Goal: Information Seeking & Learning: Compare options

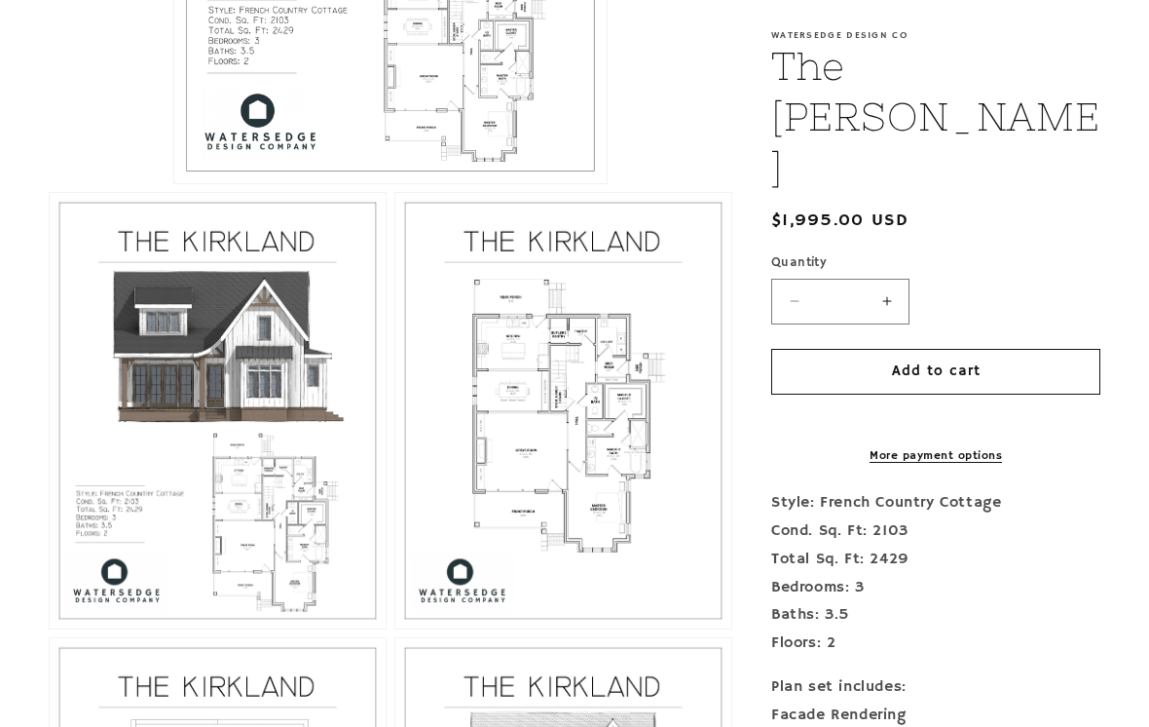
scroll to position [840, 0]
click at [395, 628] on button "Open media 3 in modal" at bounding box center [395, 628] width 0 height 0
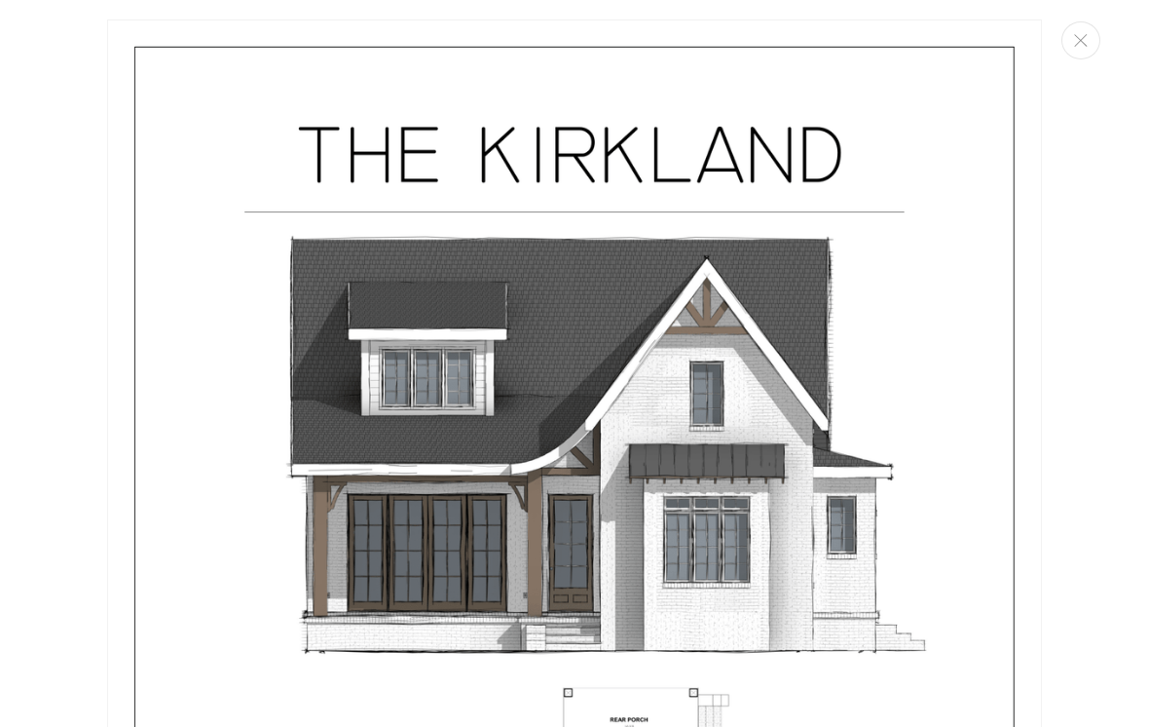
scroll to position [411, 0]
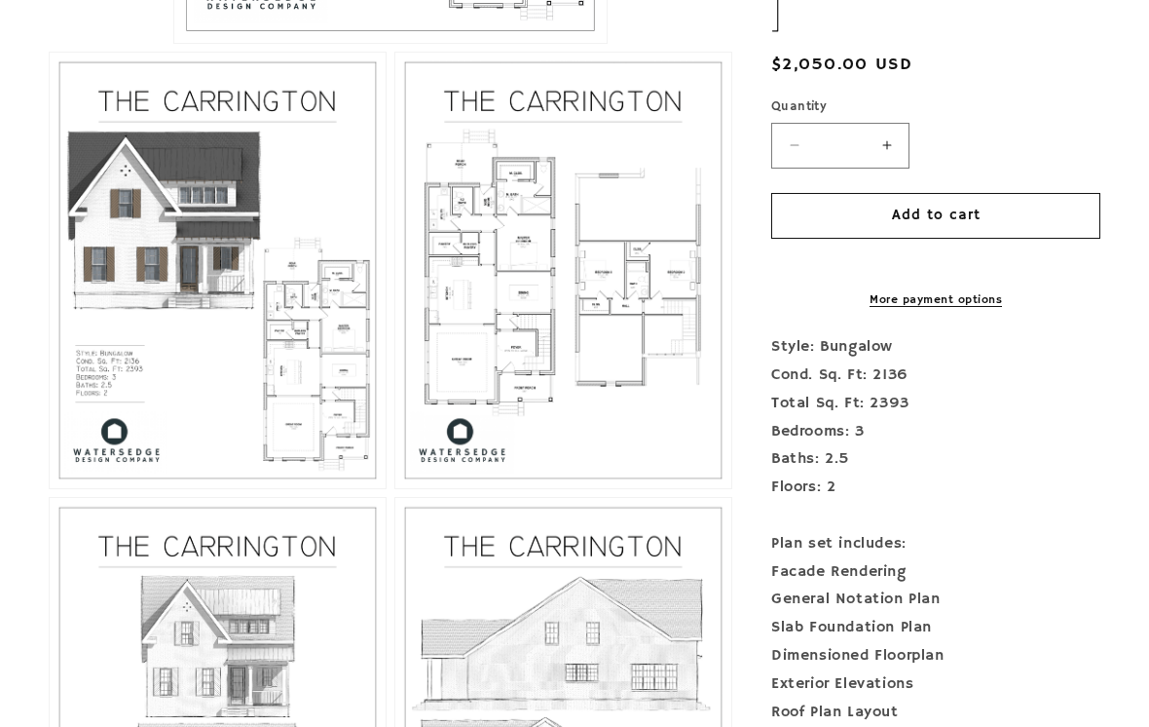
scroll to position [922, 0]
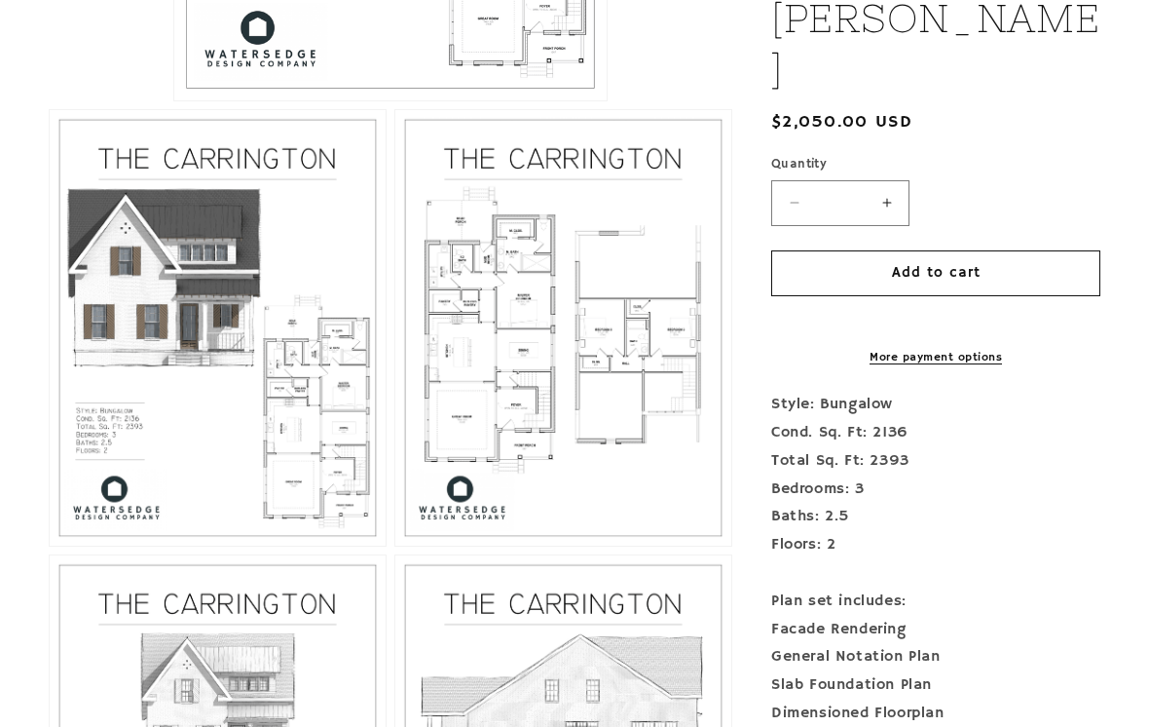
click at [395, 545] on button "Open media 3 in modal" at bounding box center [395, 545] width 0 height 0
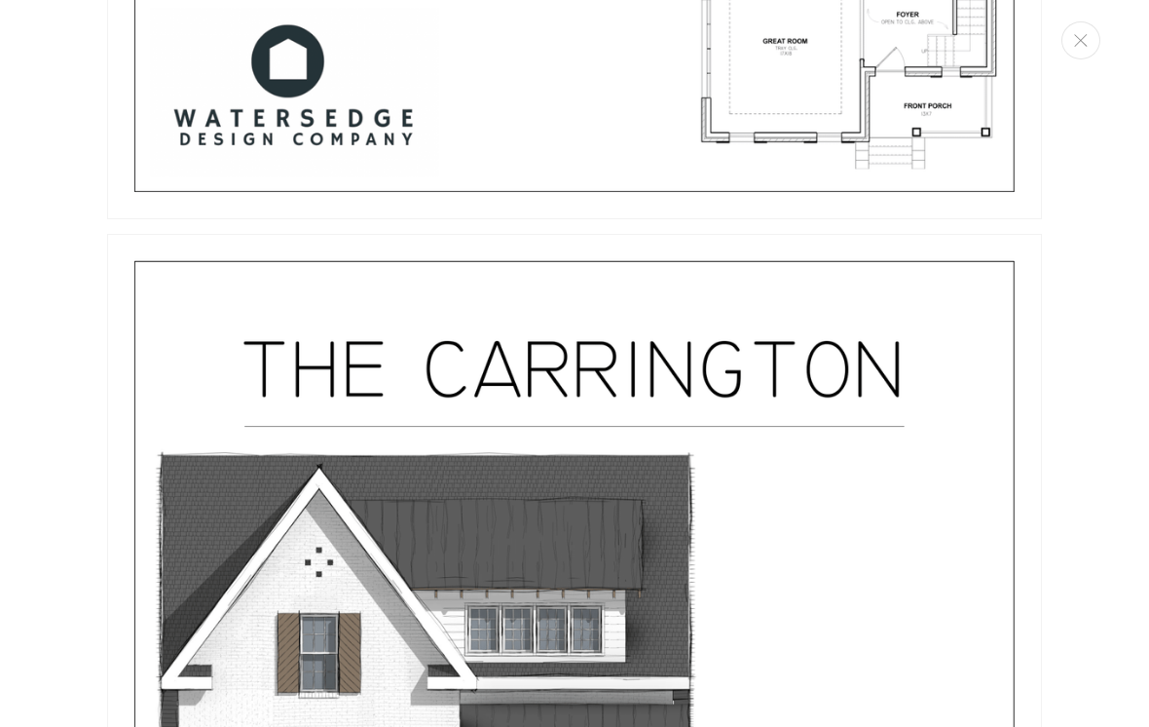
scroll to position [1003, 0]
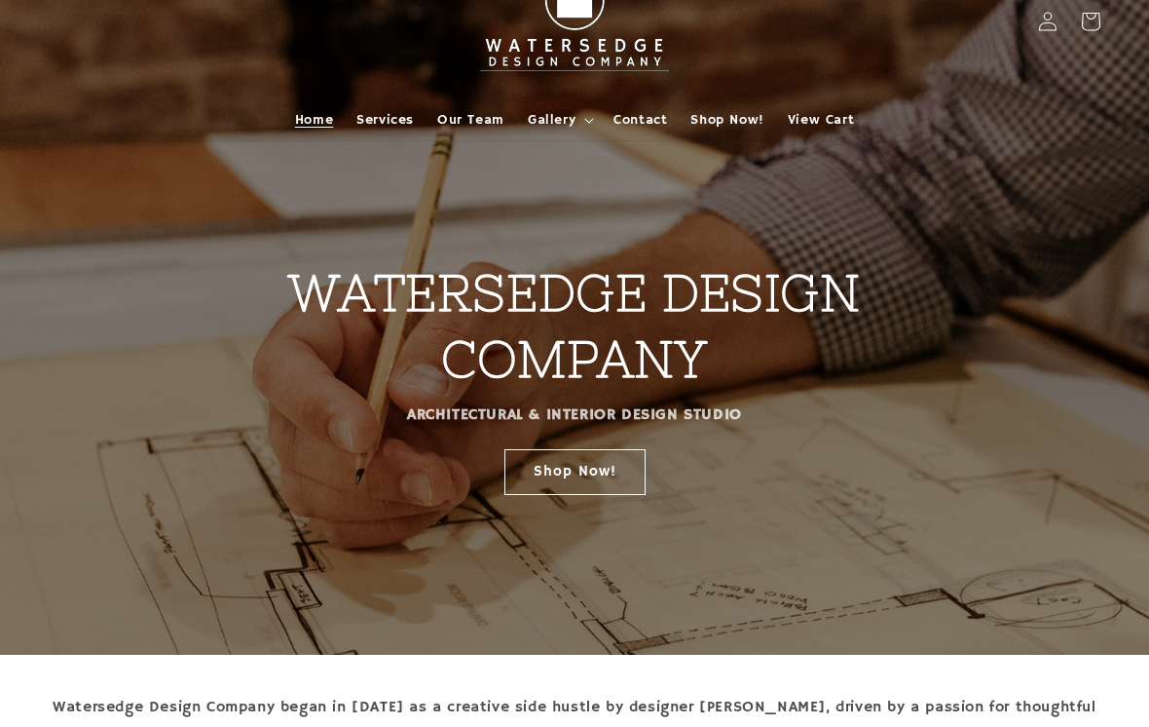
scroll to position [50, 0]
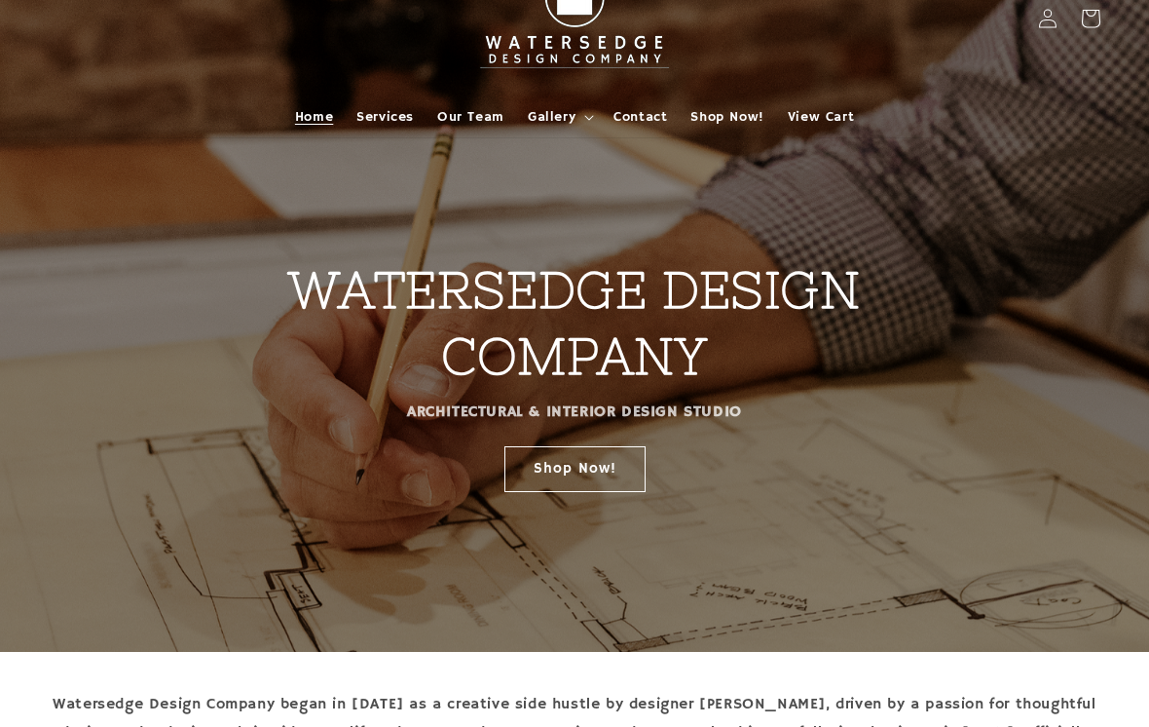
click at [595, 480] on link "Shop Now!" at bounding box center [574, 468] width 141 height 46
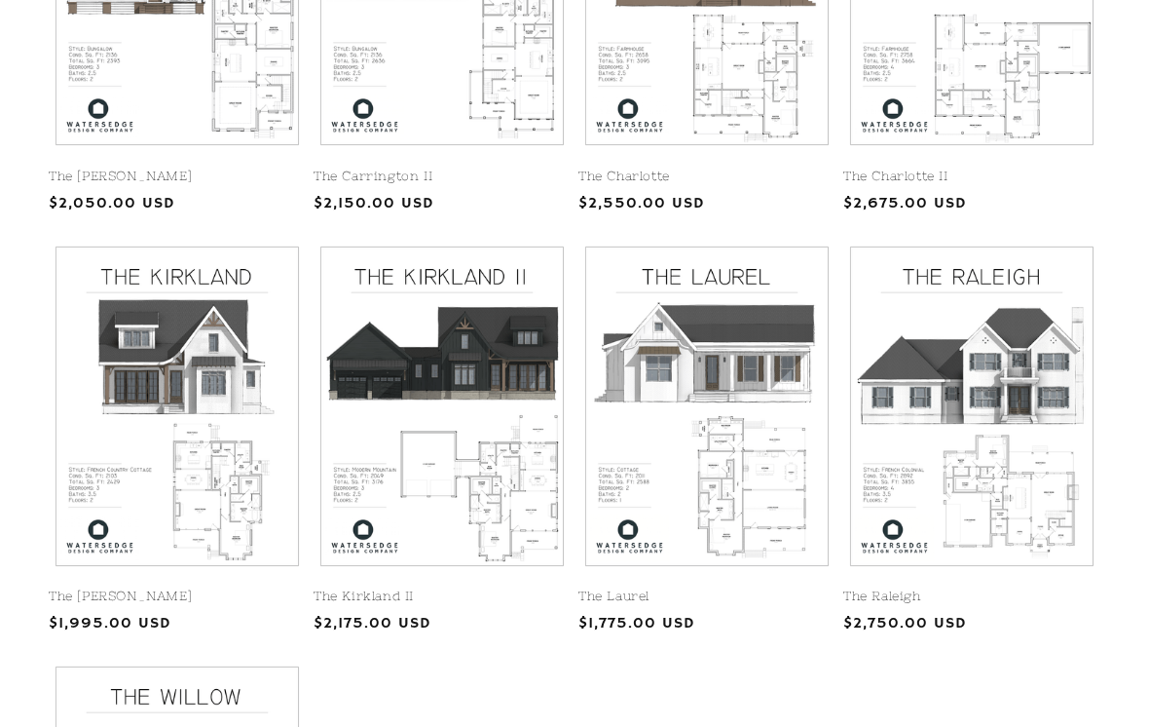
scroll to position [691, 0]
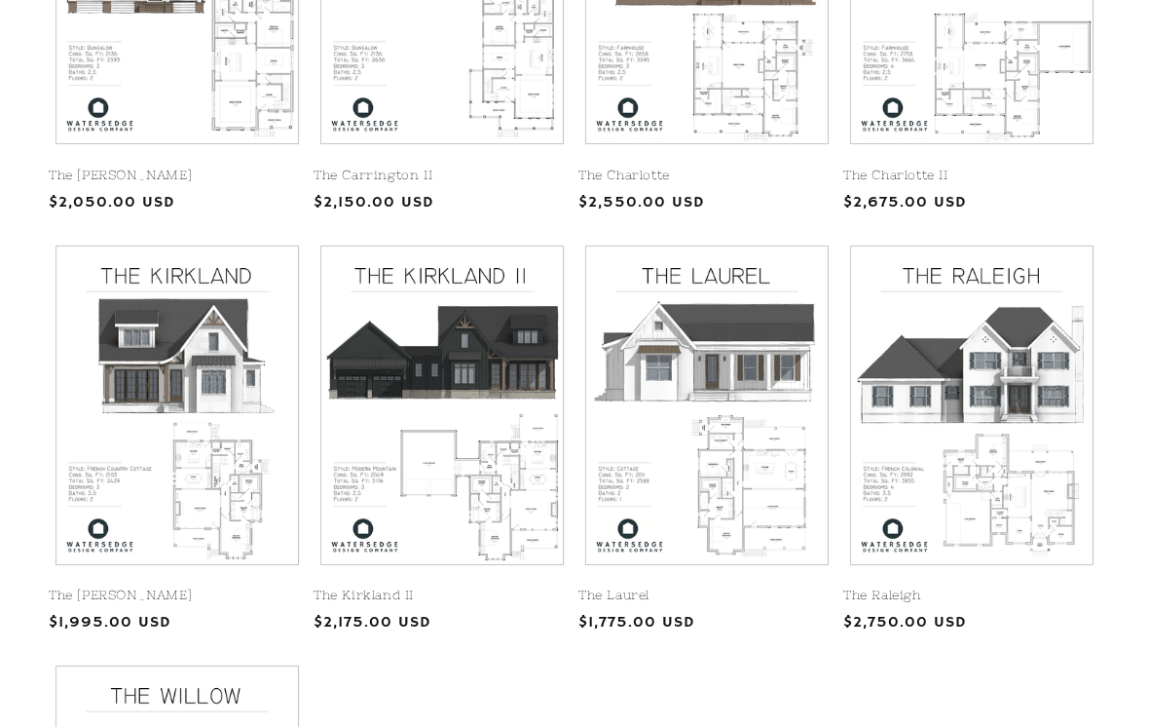
click at [475, 587] on link "The Kirkland II" at bounding box center [442, 595] width 257 height 17
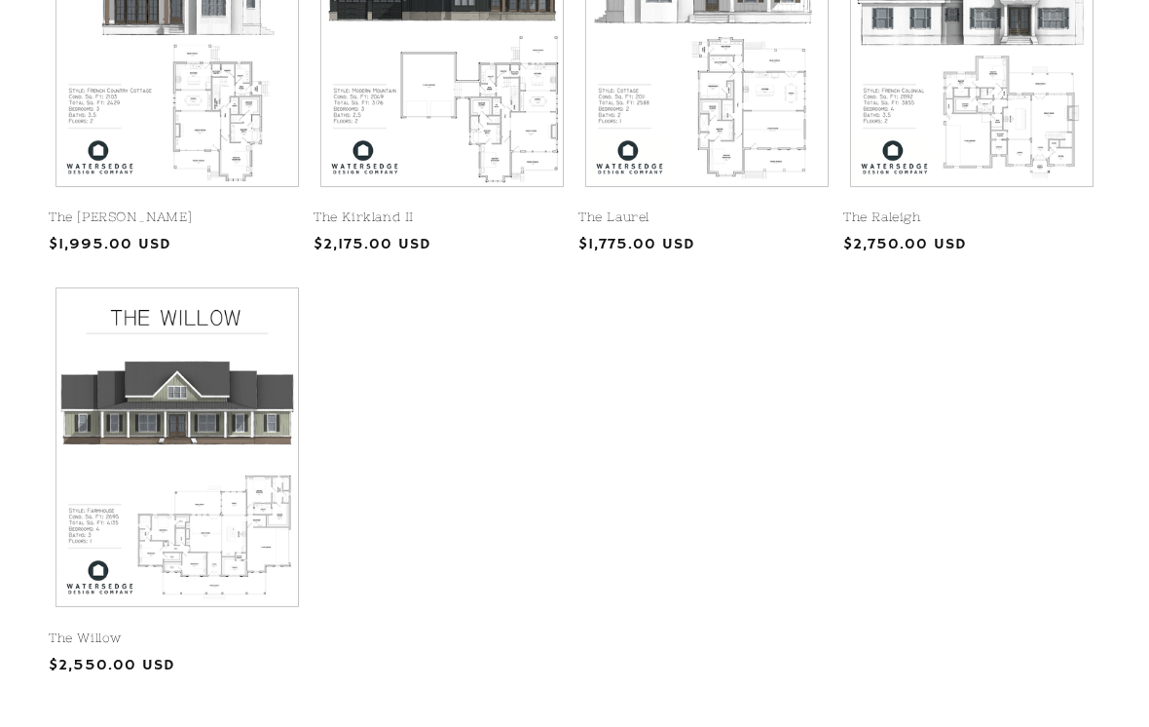
scroll to position [1072, 0]
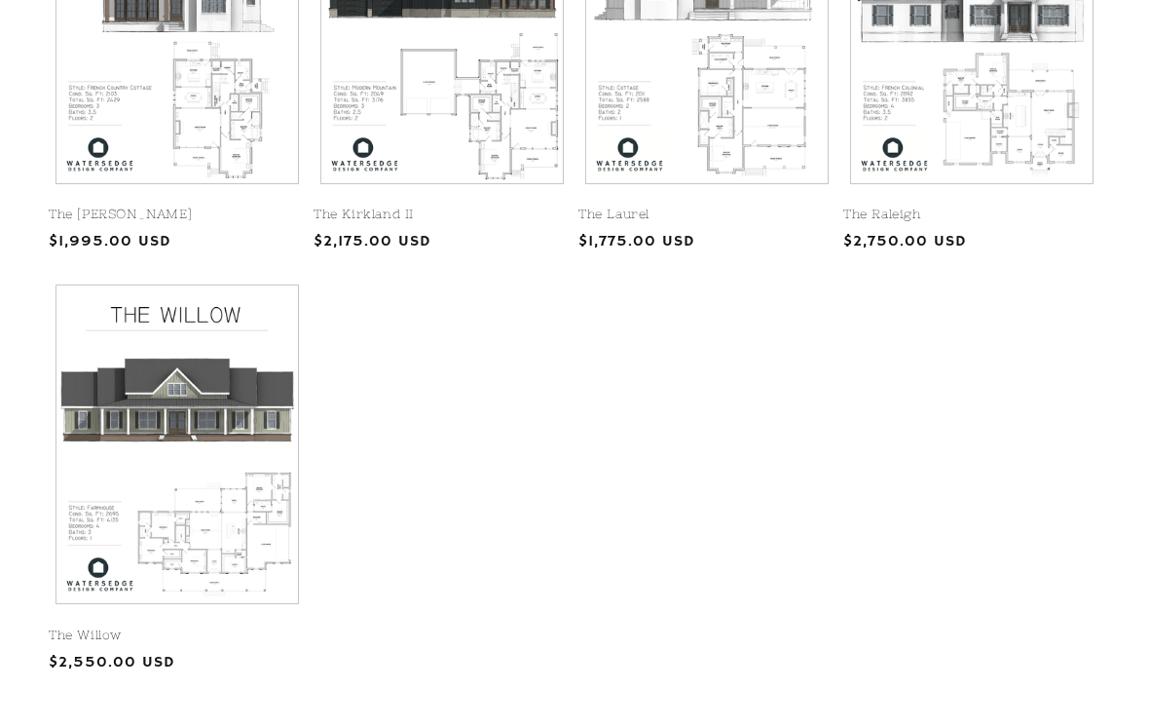
click at [210, 627] on link "The Willow" at bounding box center [177, 635] width 257 height 17
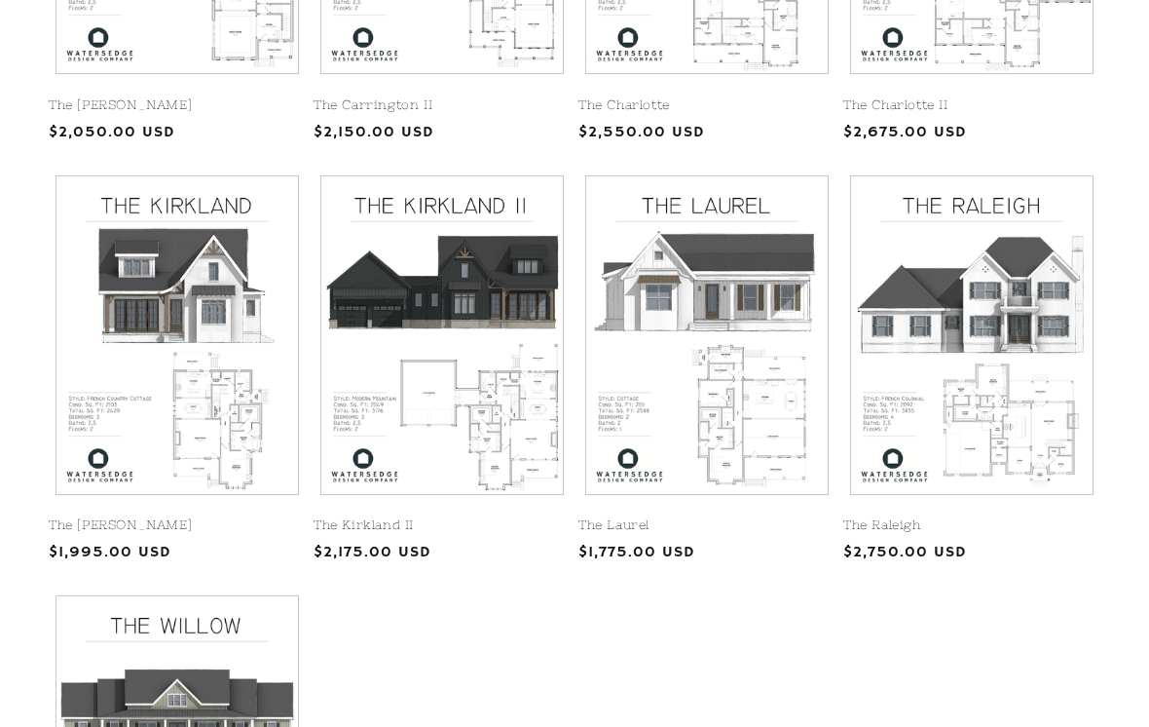
scroll to position [765, 0]
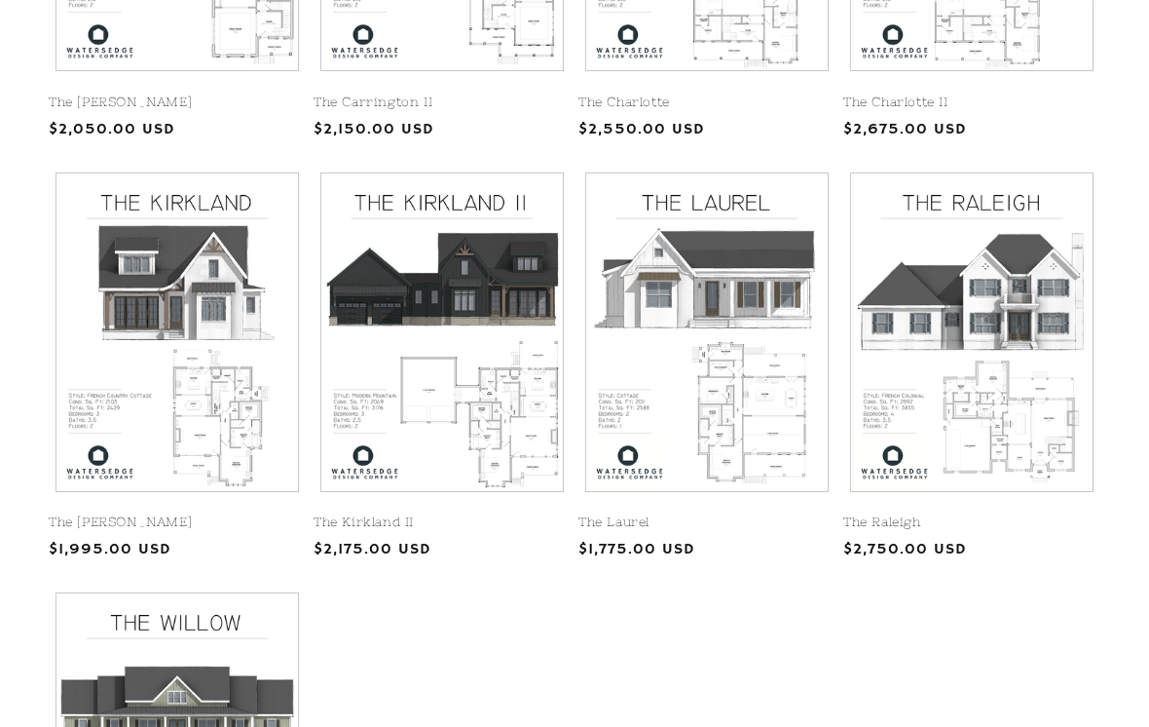
click at [229, 514] on link "The [PERSON_NAME]" at bounding box center [177, 522] width 257 height 17
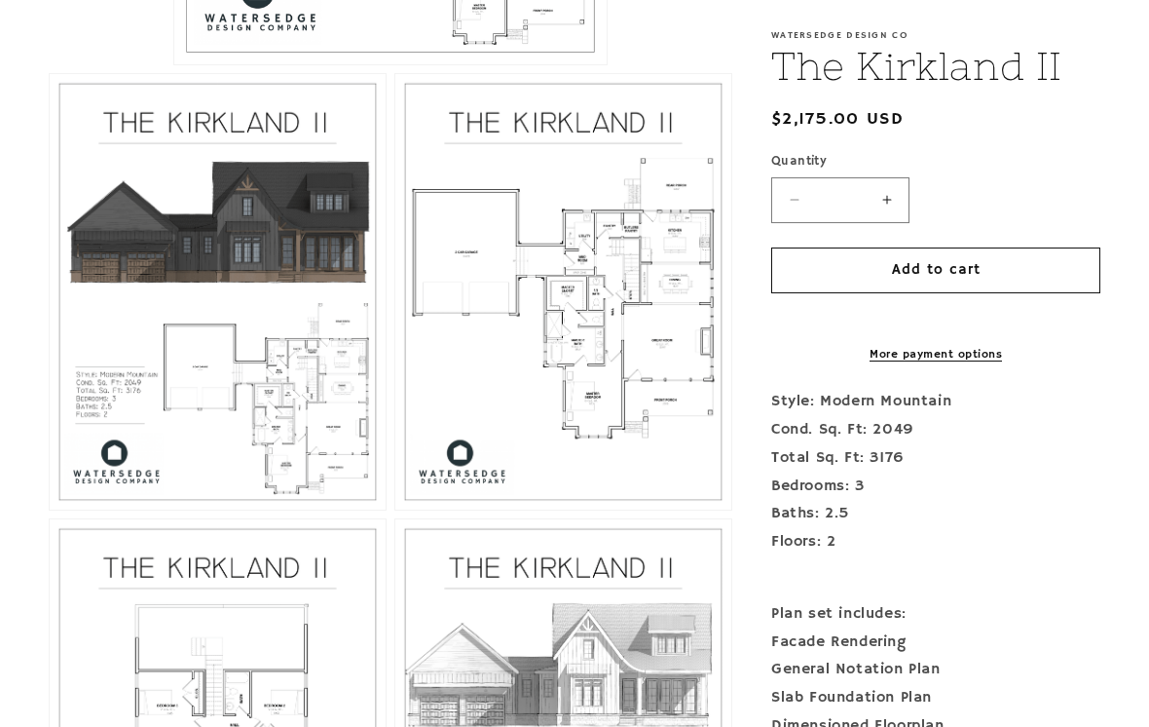
scroll to position [962, 0]
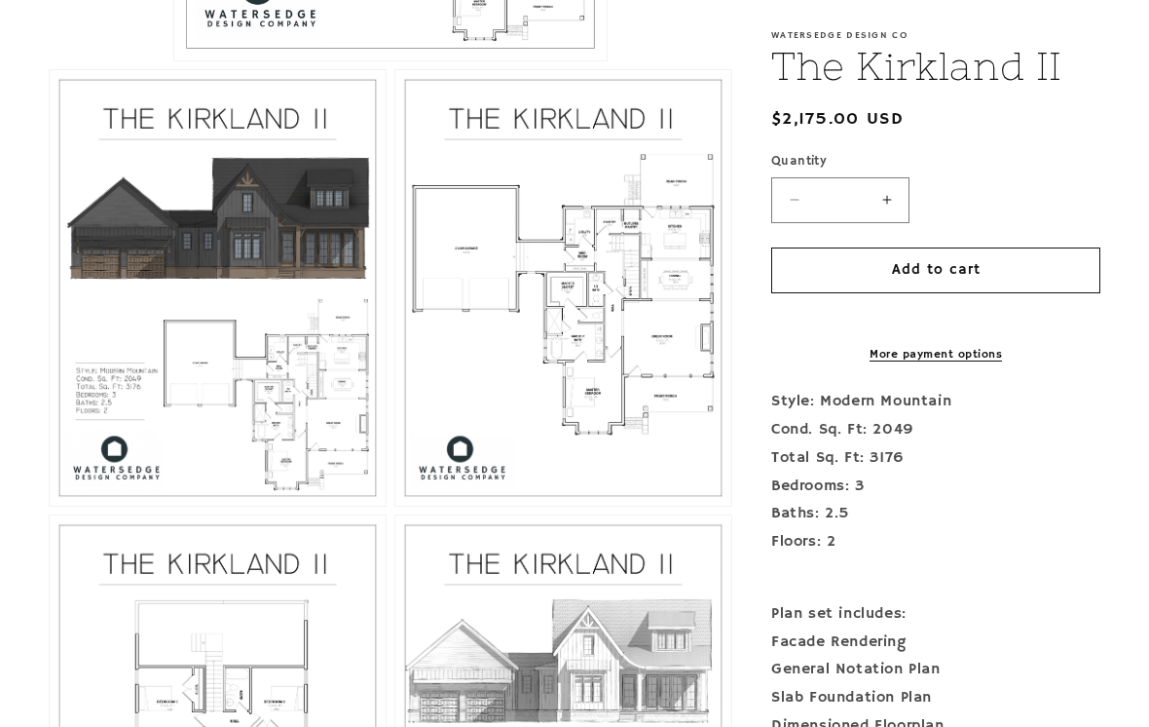
click at [395, 505] on button "Open media 3 in modal" at bounding box center [395, 505] width 0 height 0
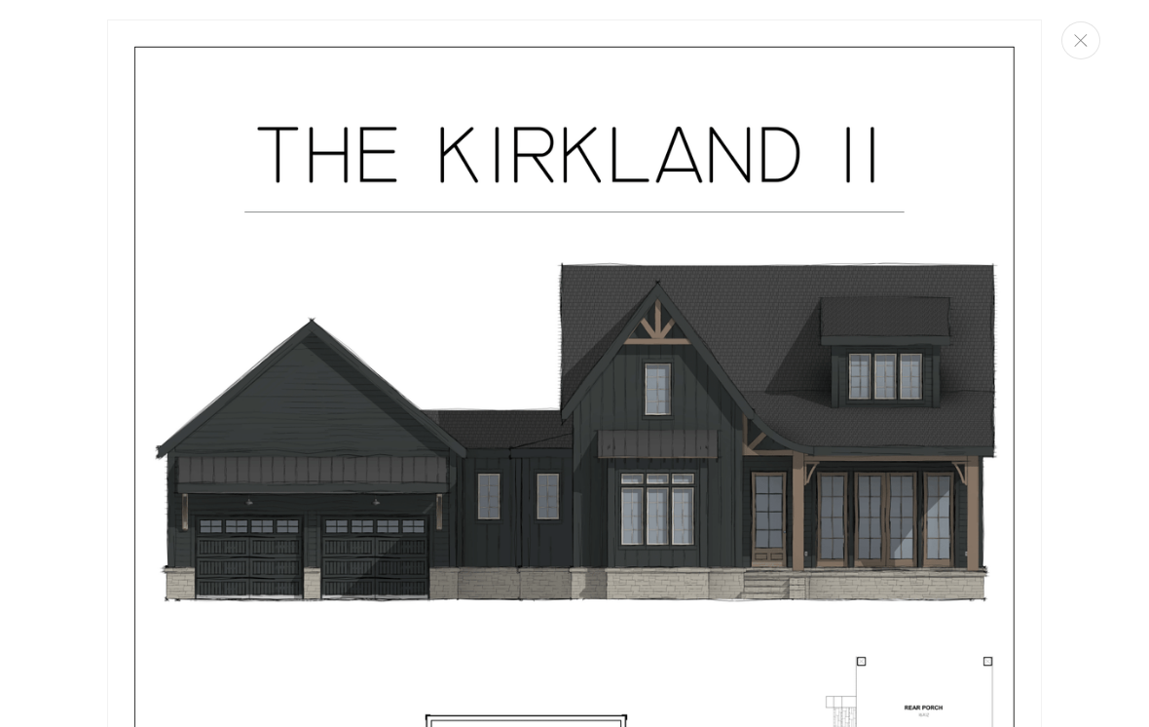
scroll to position [608, 0]
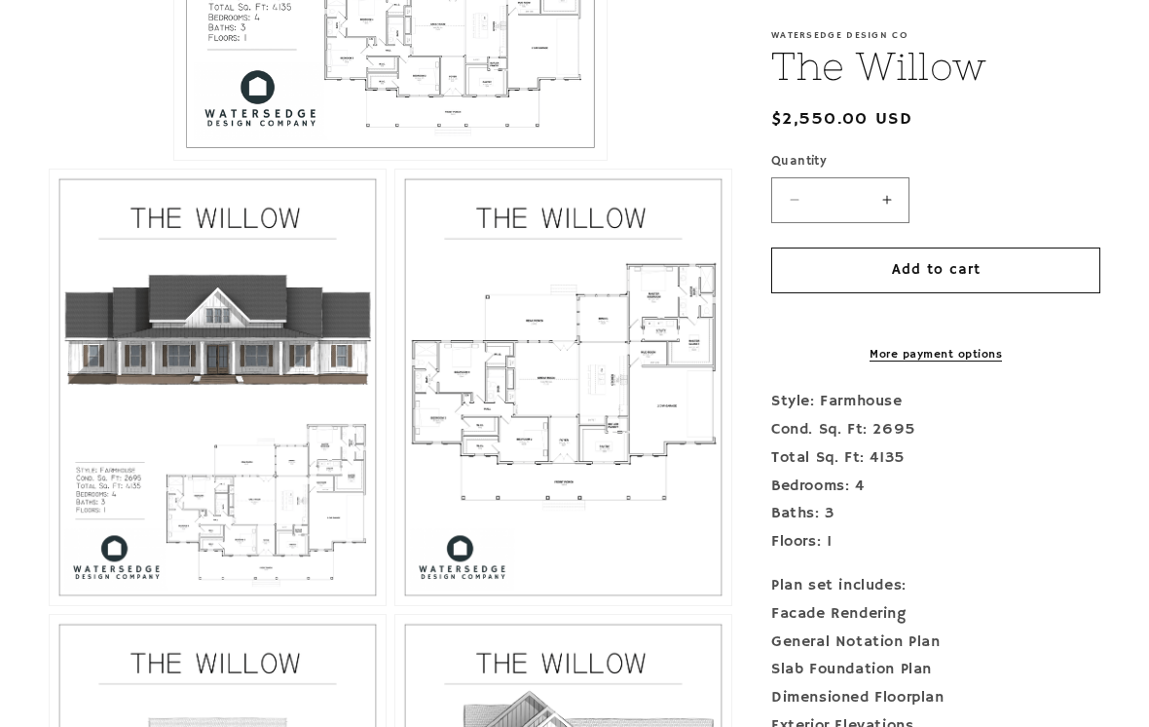
scroll to position [866, 0]
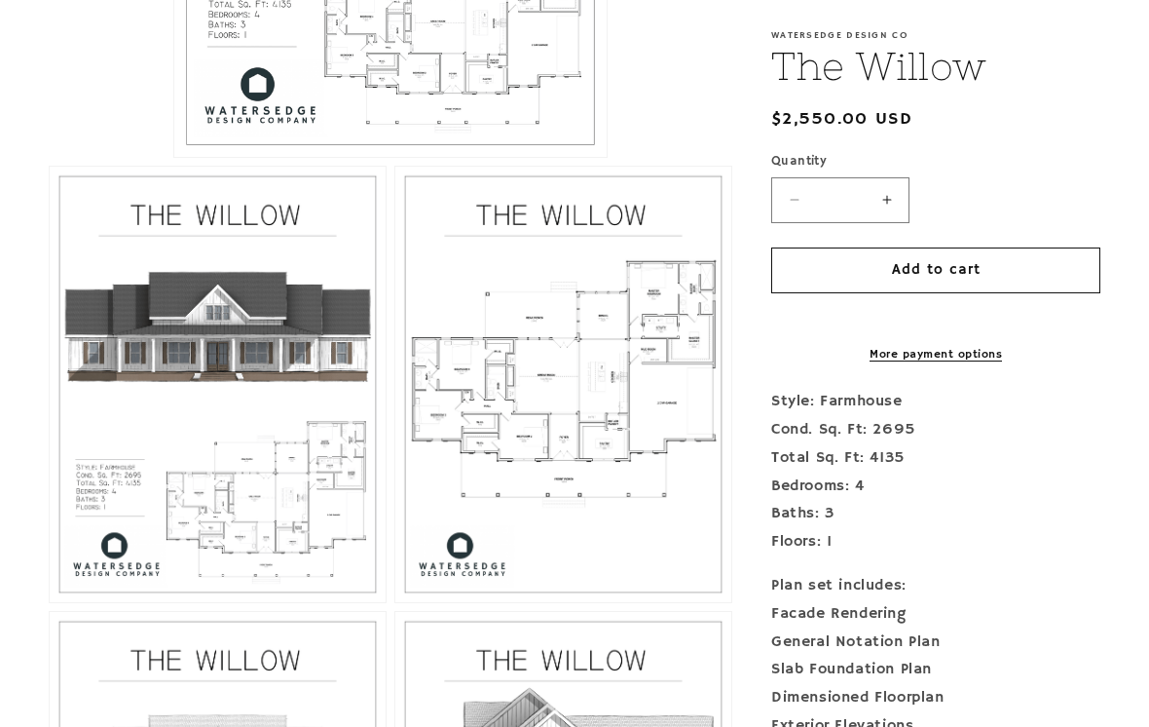
click at [395, 602] on button "Open media 3 in modal" at bounding box center [395, 602] width 0 height 0
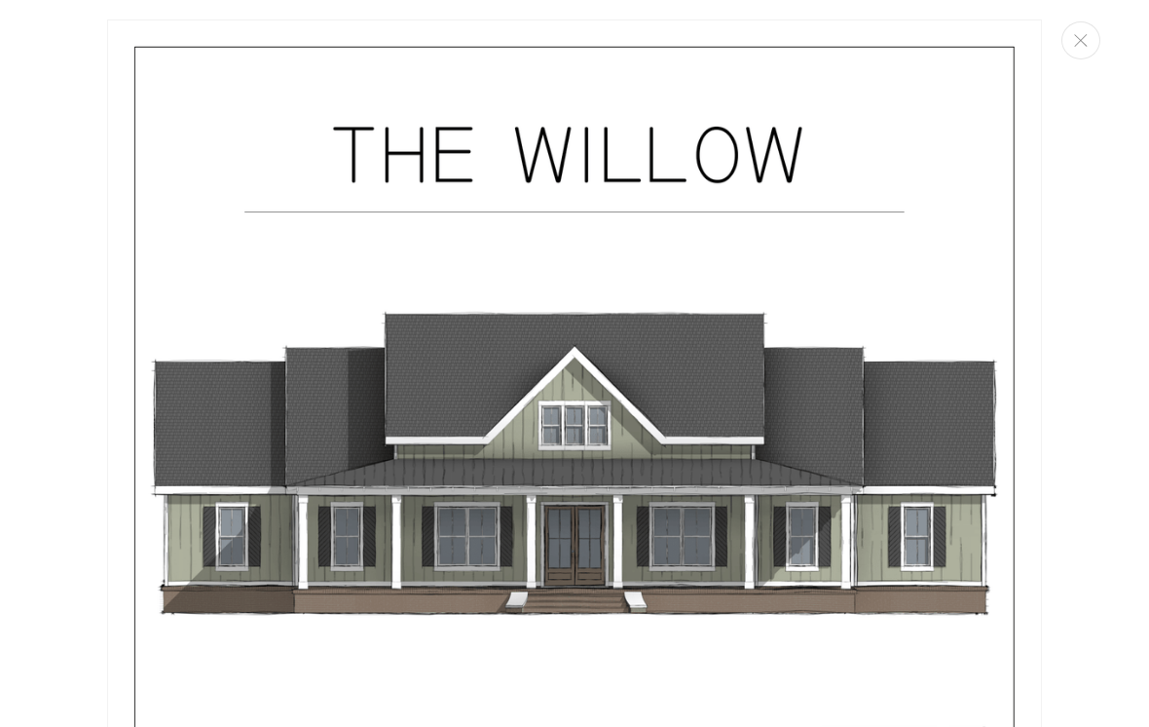
scroll to position [0, 0]
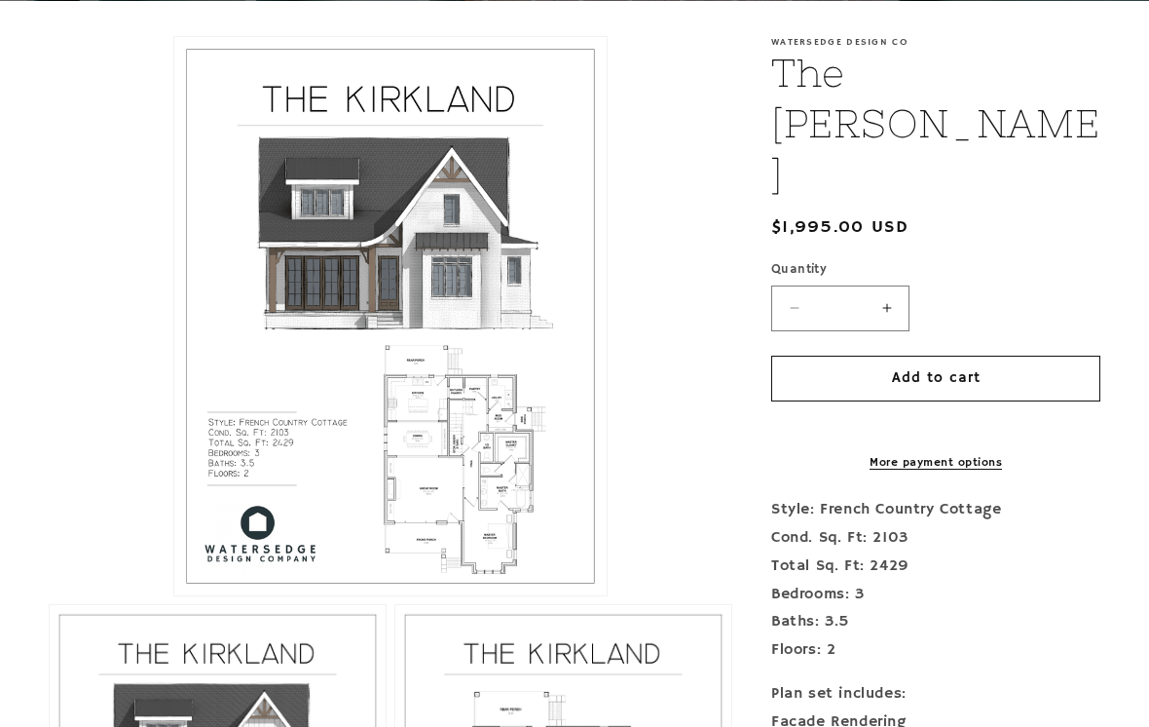
scroll to position [413, 0]
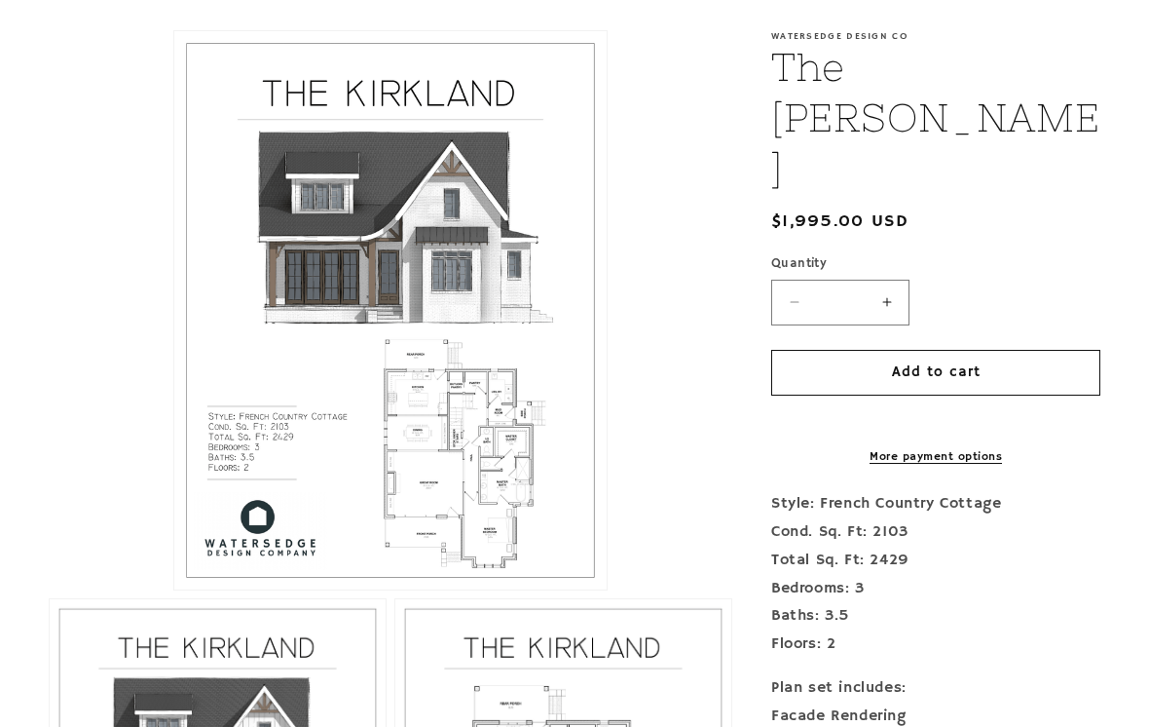
click at [174, 590] on button "Open media 1 in modal" at bounding box center [174, 590] width 0 height 0
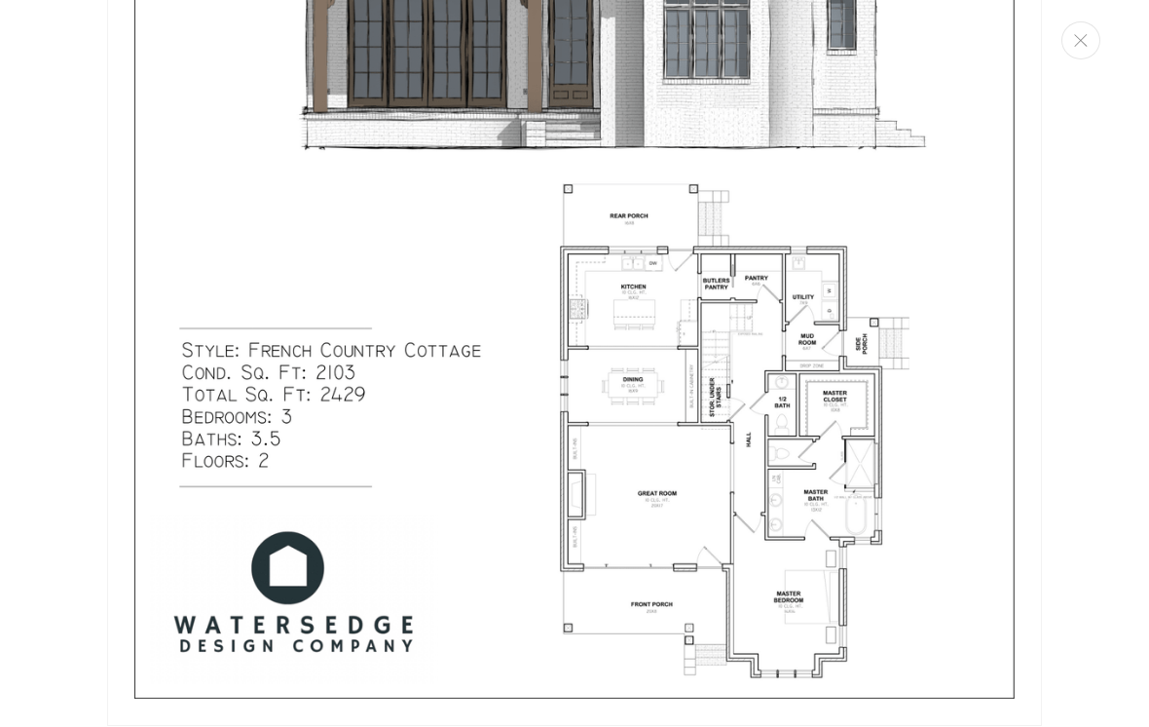
scroll to position [516, 0]
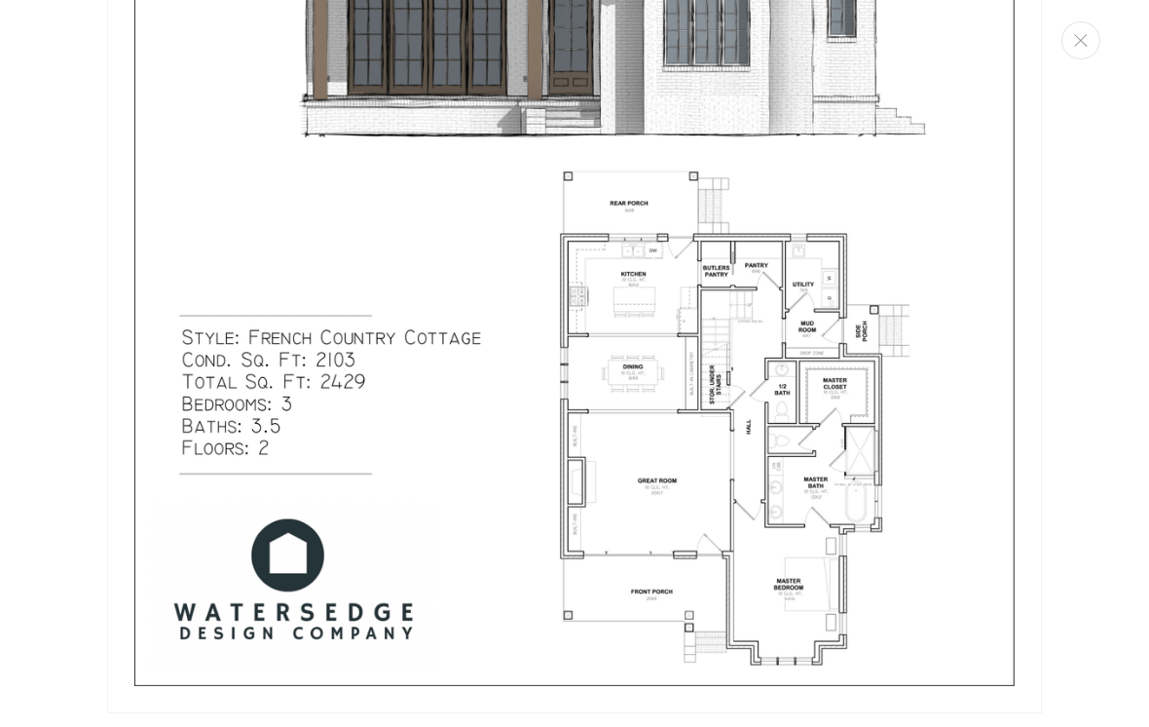
click at [844, 423] on img "Media gallery" at bounding box center [574, 108] width 935 height 1210
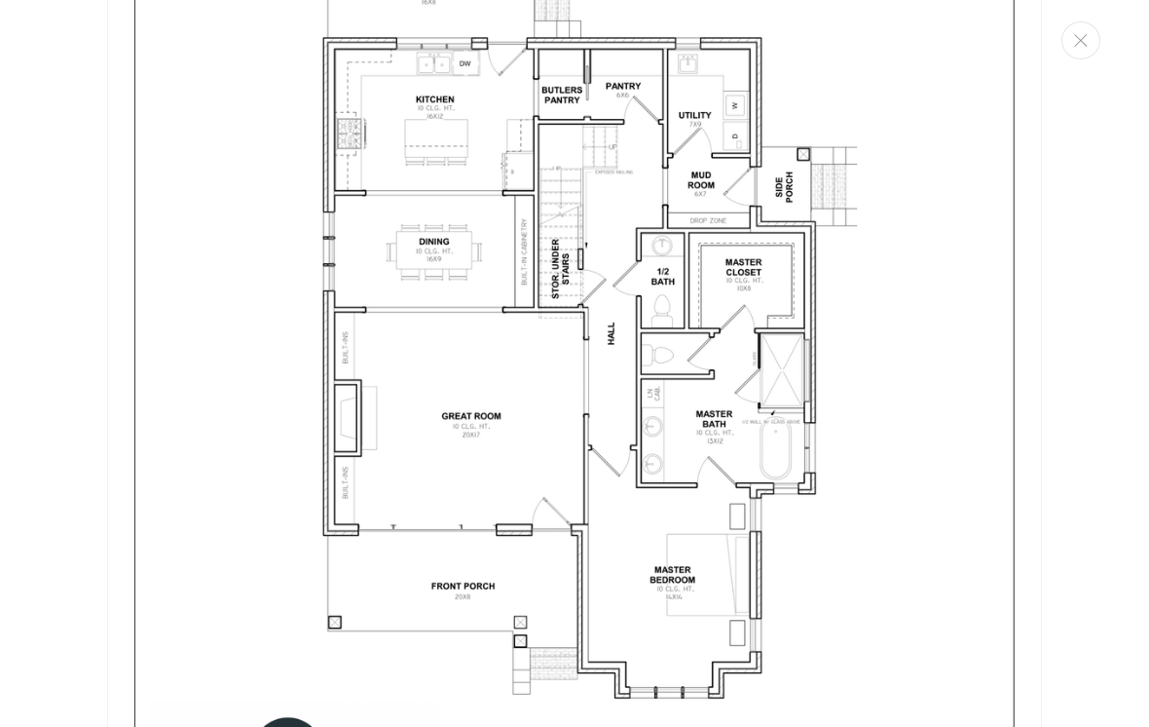
scroll to position [2780, 0]
